Goal: Information Seeking & Learning: Learn about a topic

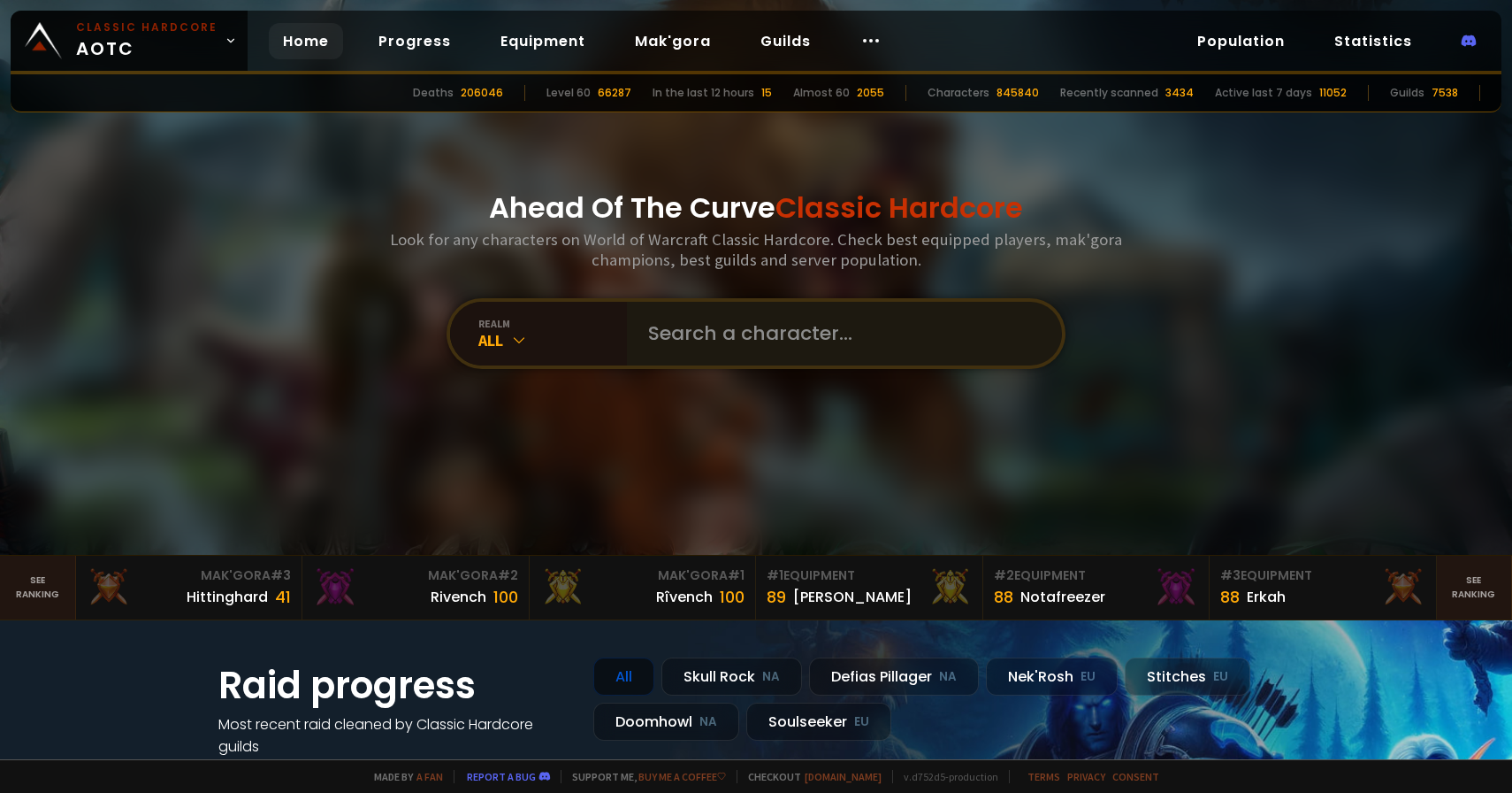
click at [713, 322] on input "text" at bounding box center [839, 334] width 403 height 63
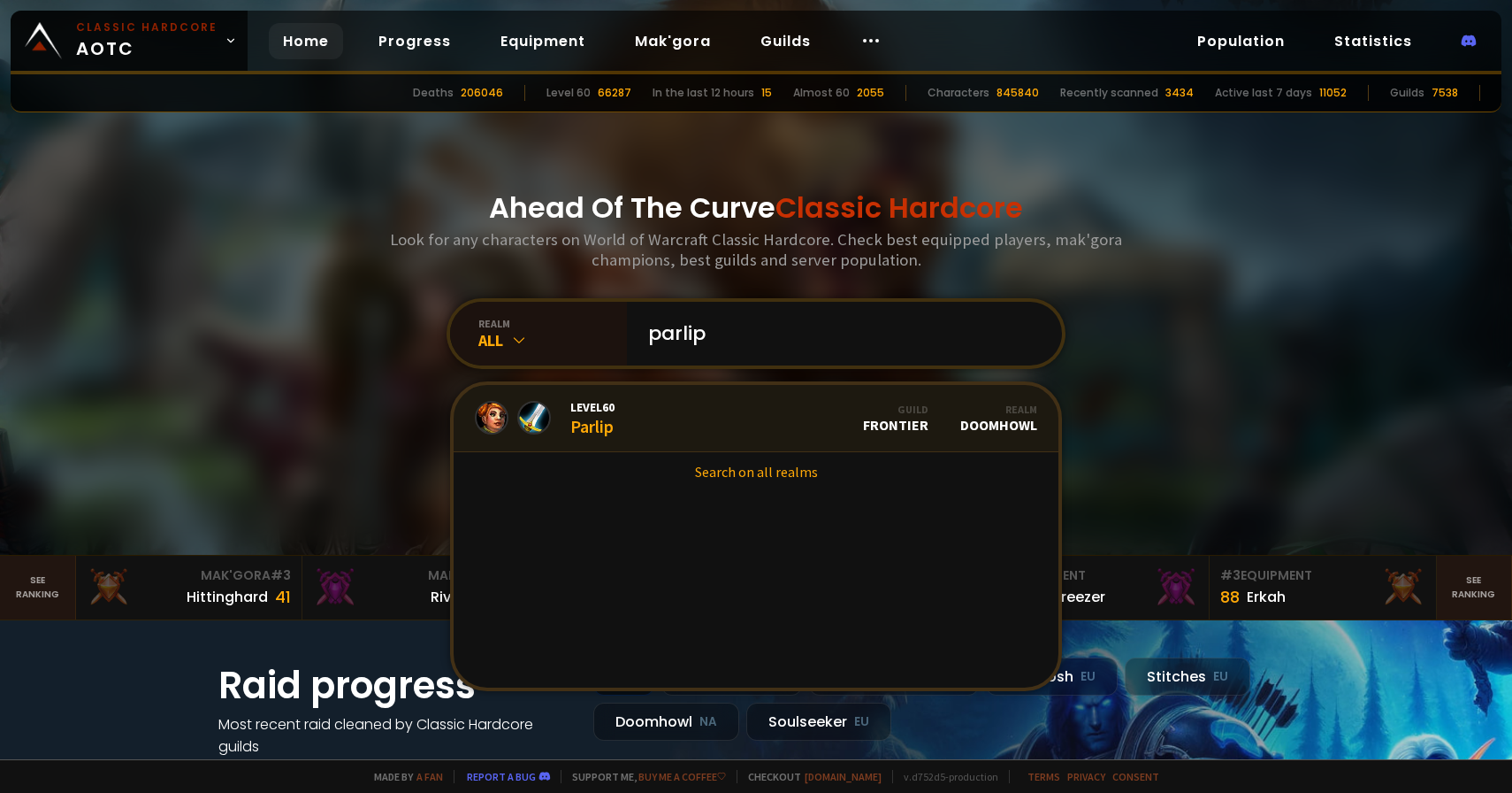
type input "parlip"
click at [660, 412] on link "Level 60 Parlip Guild Frontier Realm Doomhowl" at bounding box center [756, 418] width 605 height 67
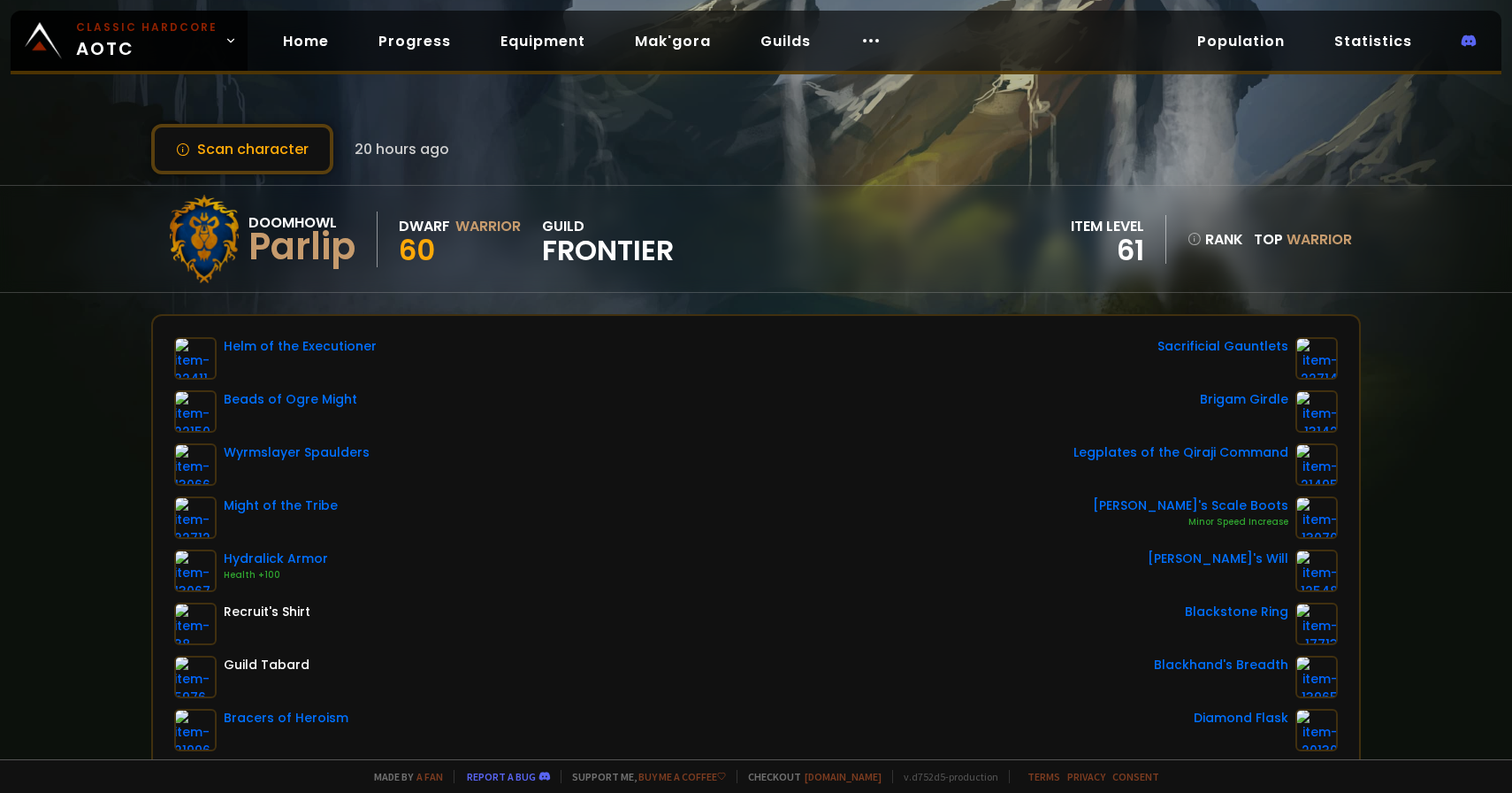
scroll to position [108, 0]
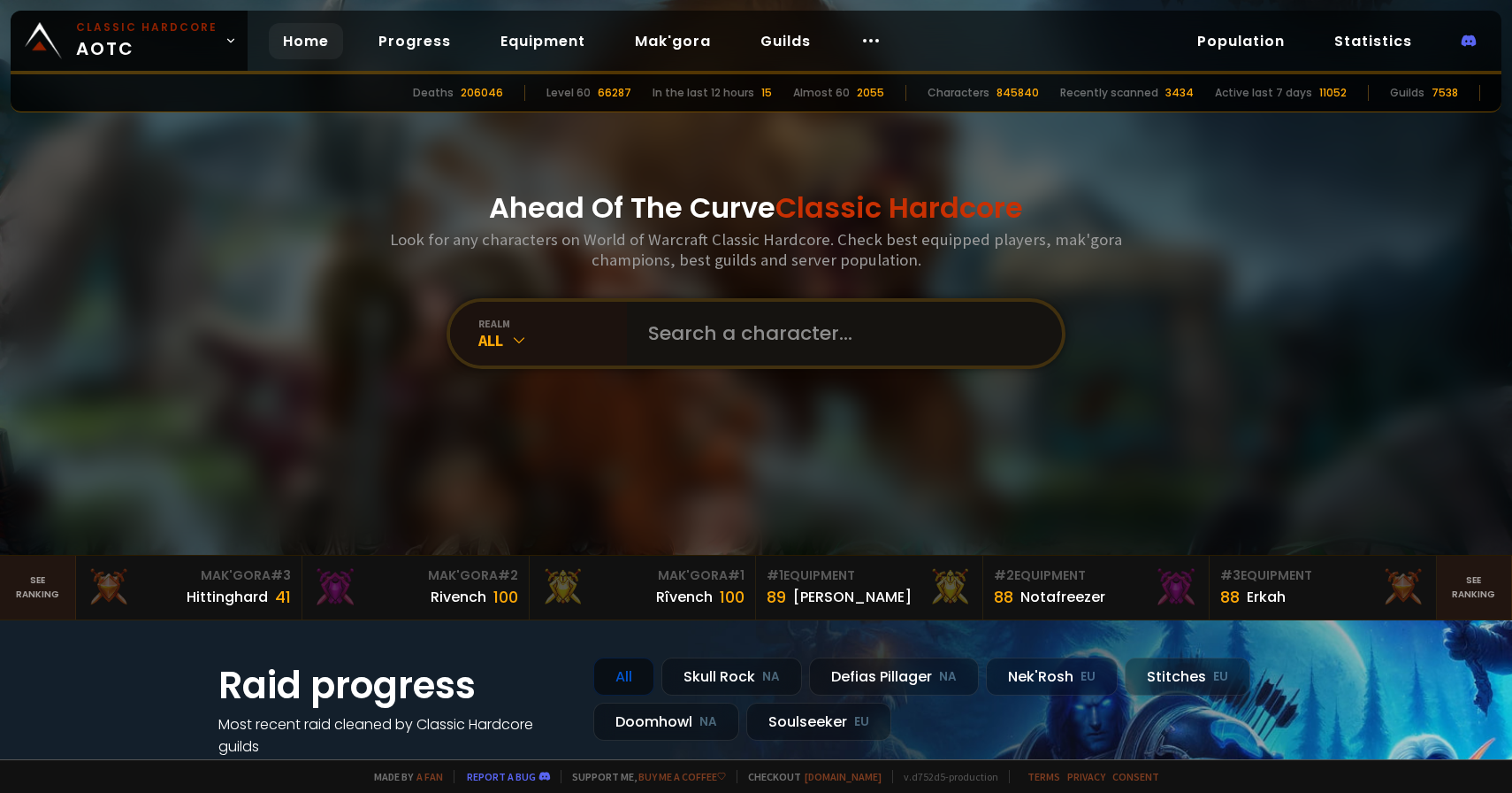
click at [740, 360] on input "text" at bounding box center [839, 334] width 403 height 63
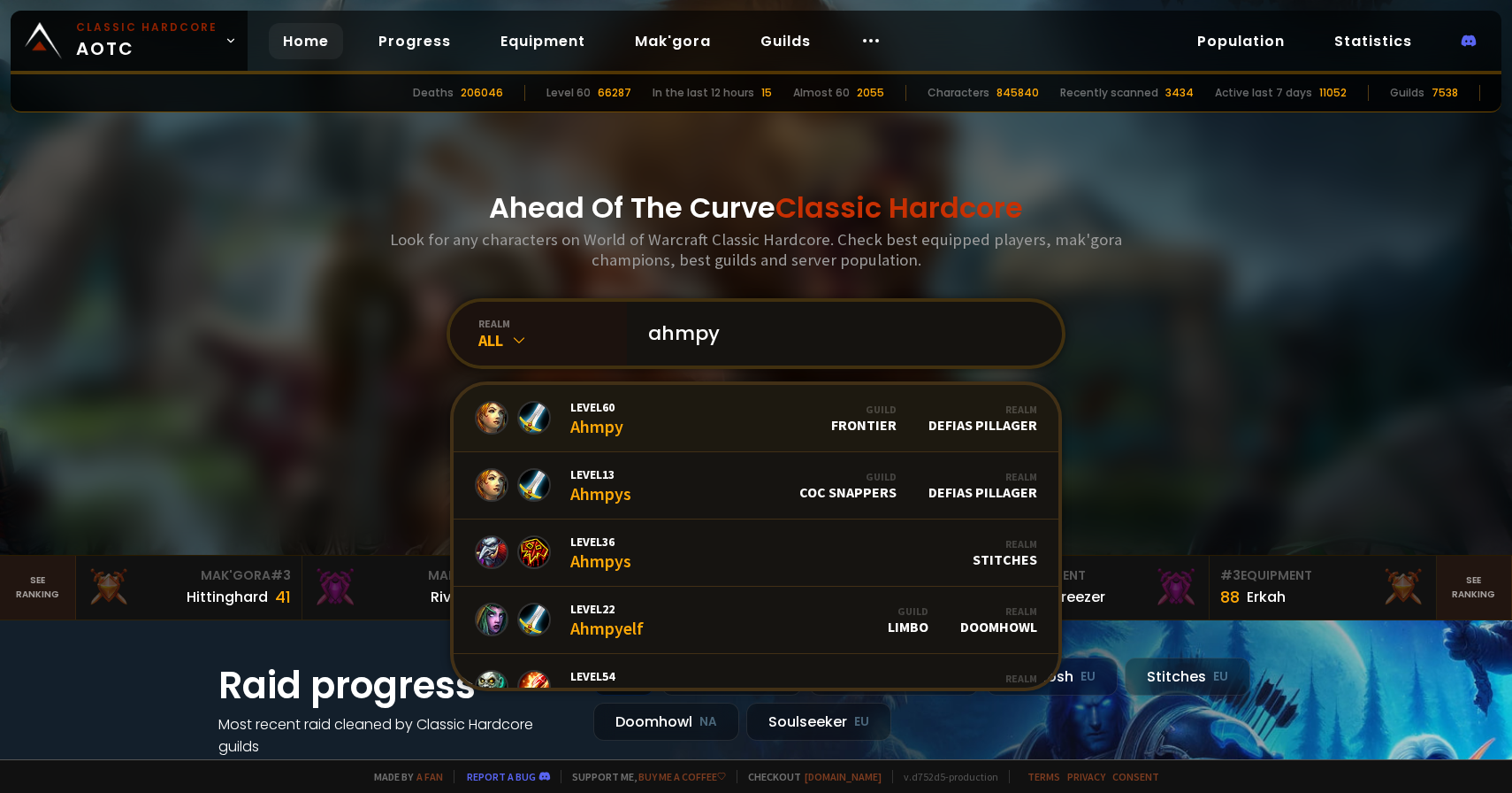
type input "ahmpy"
click at [719, 414] on link "Level 60 Ahmpy Guild Frontier Realm Defias Pillager" at bounding box center [756, 418] width 605 height 67
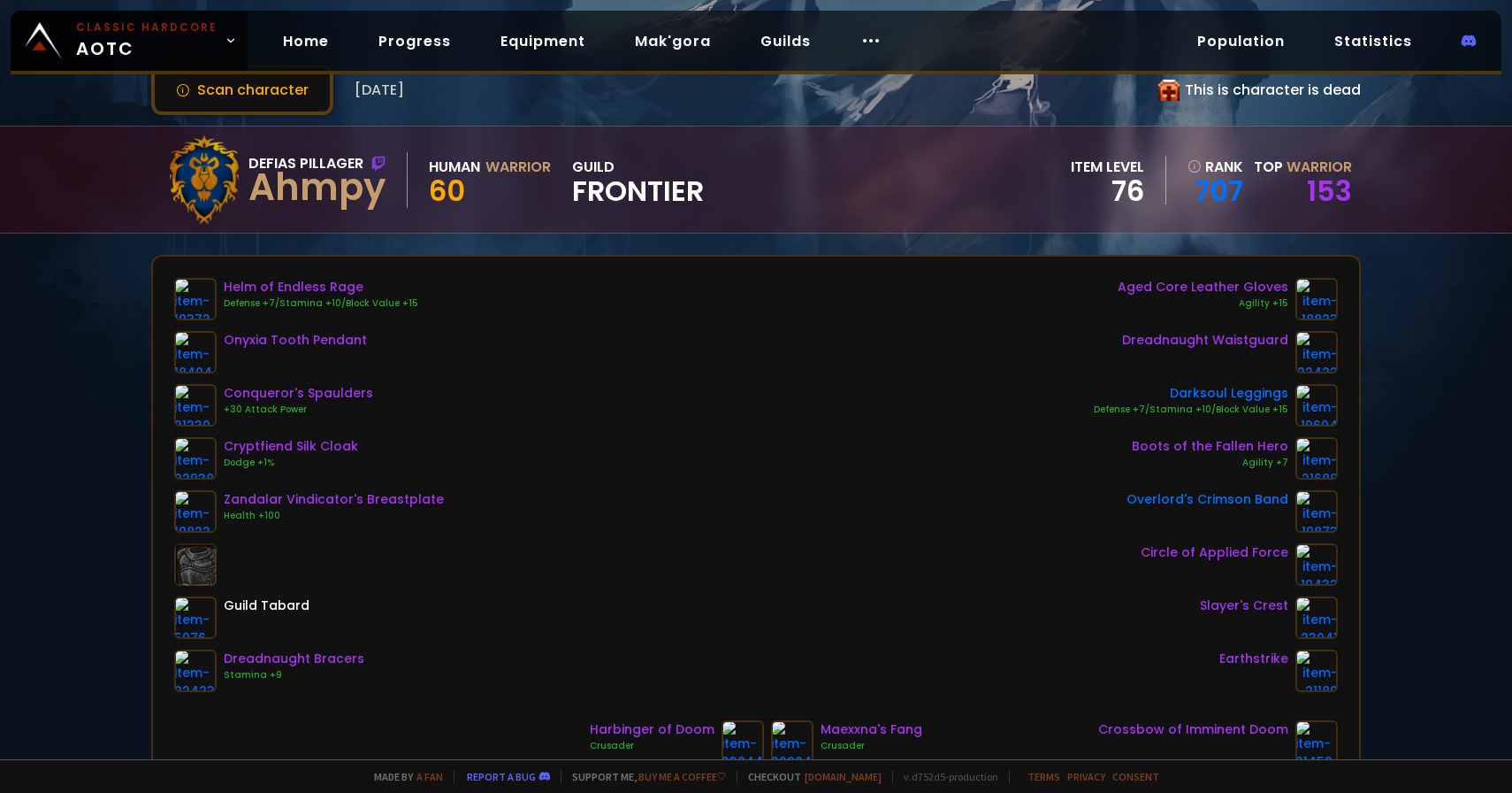
scroll to position [63, 0]
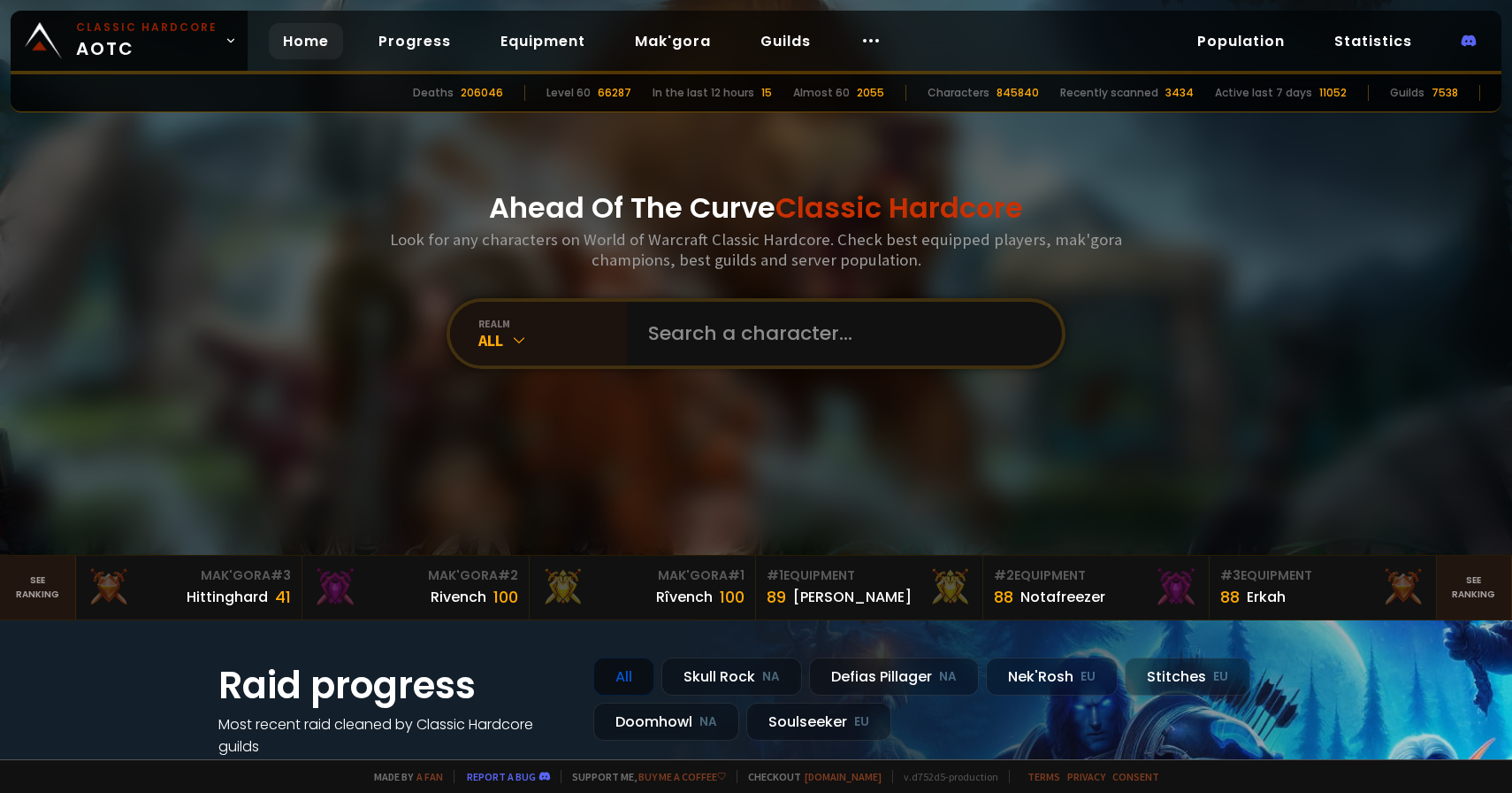
click at [717, 368] on div "realm All" at bounding box center [756, 334] width 620 height 71
click at [721, 349] on input "text" at bounding box center [839, 334] width 403 height 63
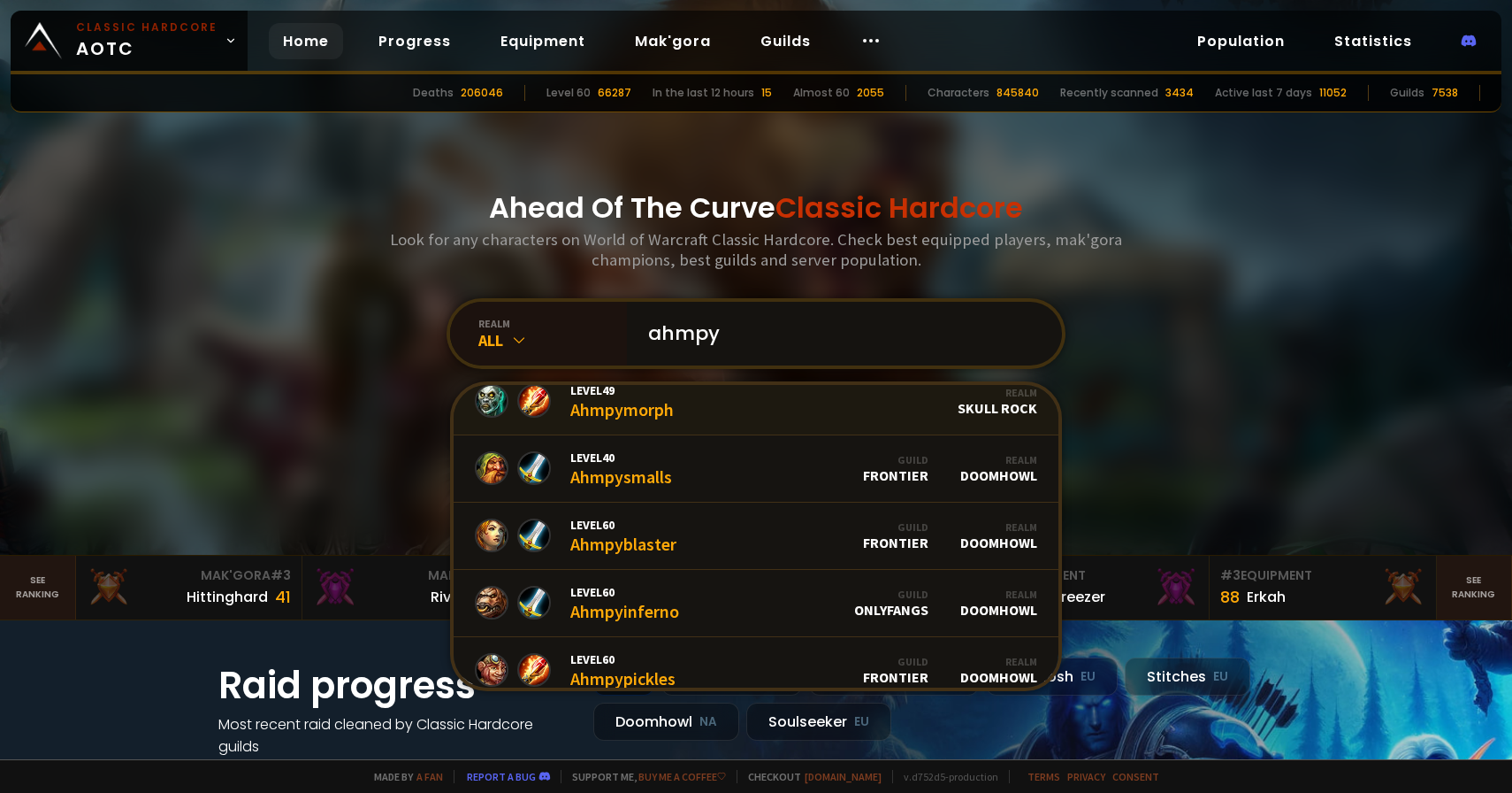
scroll to position [409, 0]
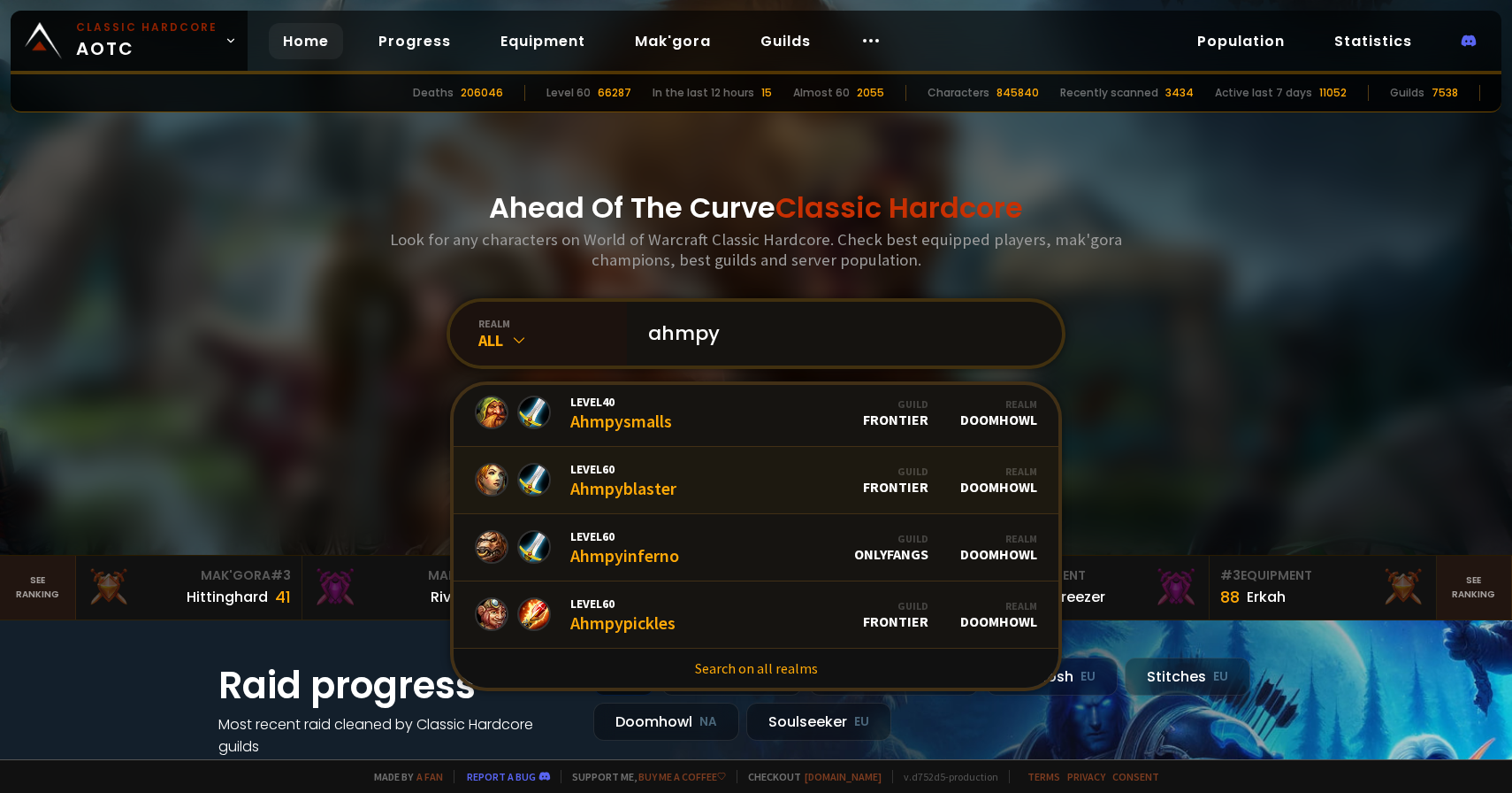
type input "ahmpy"
click at [760, 473] on link "Level 60 Ahmpyblaster Guild Frontier Realm Doomhowl" at bounding box center [756, 480] width 605 height 67
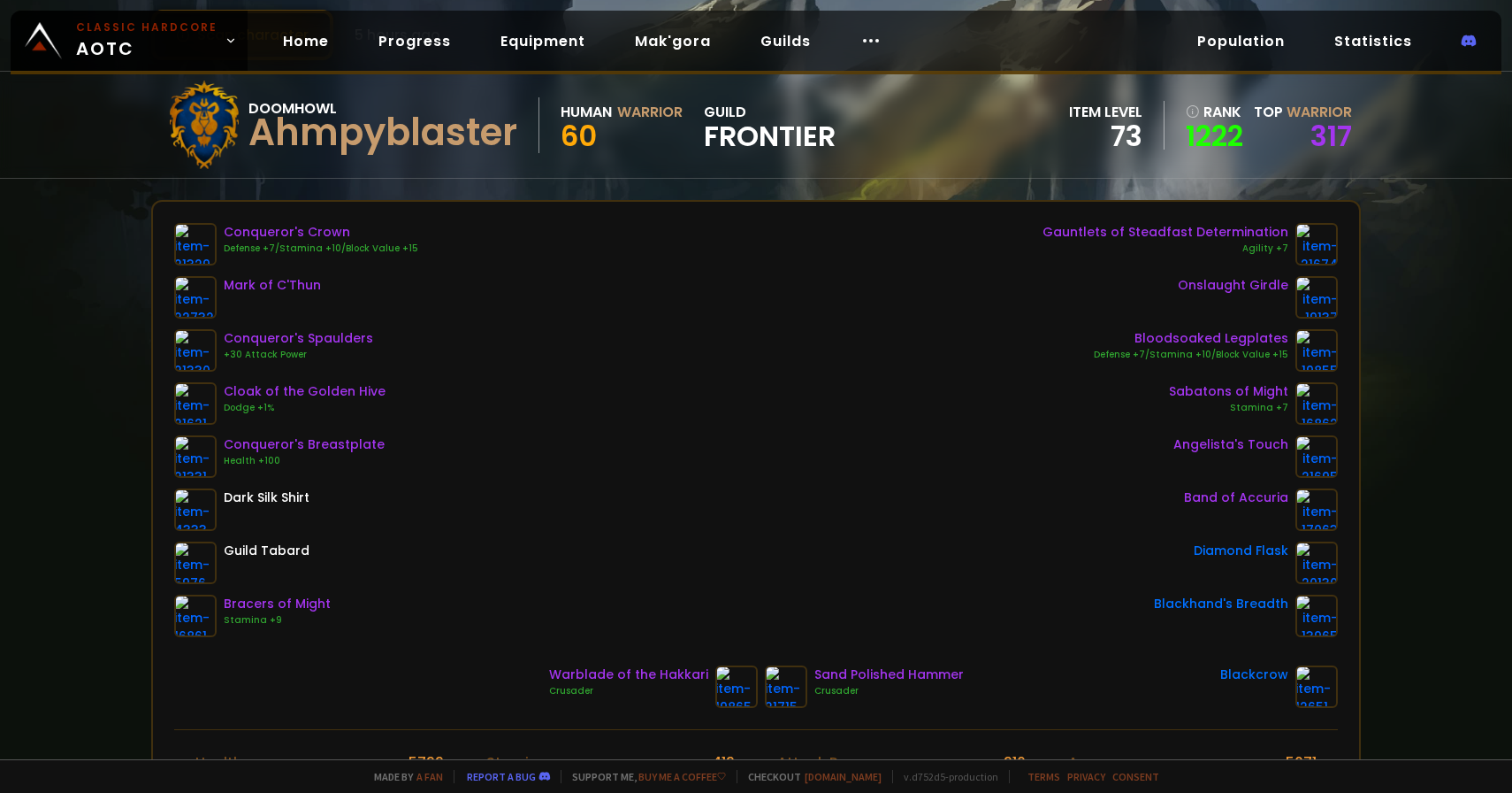
scroll to position [115, 0]
